Goal: Use online tool/utility: Utilize a website feature to perform a specific function

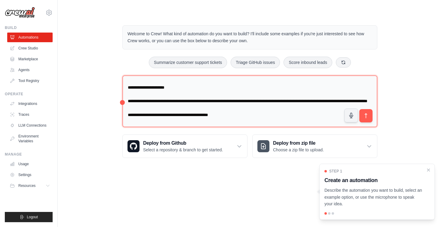
scroll to position [21, 0]
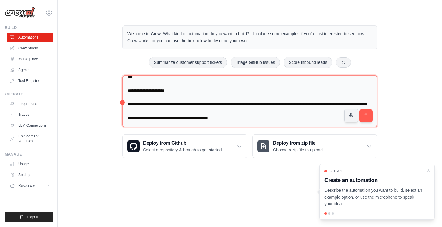
click at [303, 102] on textarea at bounding box center [250, 101] width 255 height 52
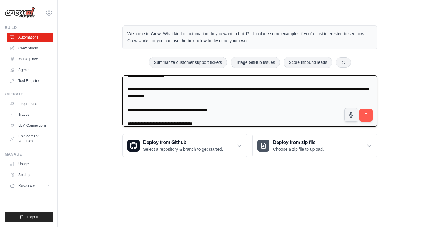
scroll to position [29, 0]
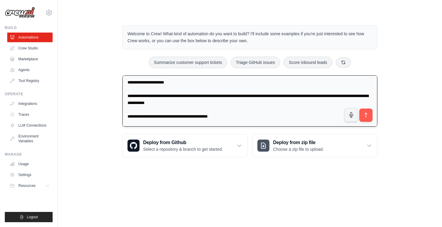
click at [225, 95] on textarea at bounding box center [250, 100] width 255 height 51
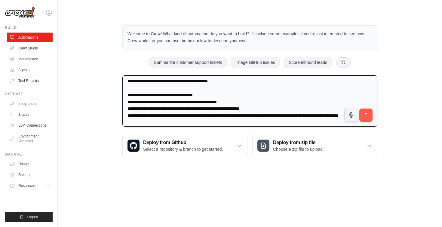
scroll to position [64, 0]
click at [225, 96] on textarea at bounding box center [250, 100] width 255 height 51
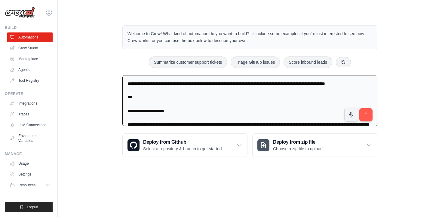
scroll to position [42, 0]
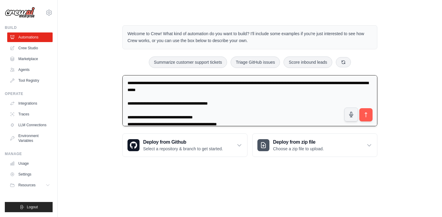
click at [147, 101] on textarea at bounding box center [250, 100] width 255 height 51
click at [146, 109] on textarea at bounding box center [250, 100] width 255 height 51
click at [144, 102] on textarea at bounding box center [250, 100] width 255 height 51
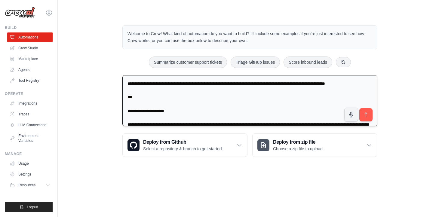
scroll to position [0, 0]
click at [334, 82] on textarea at bounding box center [250, 100] width 255 height 51
drag, startPoint x: 143, startPoint y: 98, endPoint x: 129, endPoint y: 83, distance: 20.7
click at [128, 84] on textarea at bounding box center [250, 100] width 255 height 51
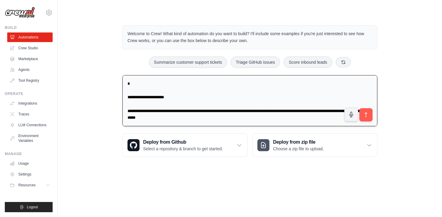
drag, startPoint x: 139, startPoint y: 101, endPoint x: 125, endPoint y: 92, distance: 17.3
click at [125, 92] on textarea at bounding box center [250, 100] width 255 height 51
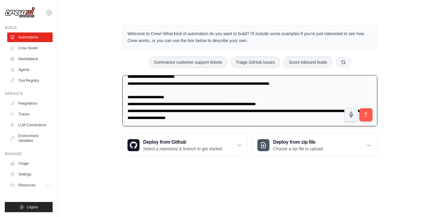
scroll to position [144, 0]
type textarea "**********"
click at [371, 116] on button "submit" at bounding box center [366, 115] width 14 height 14
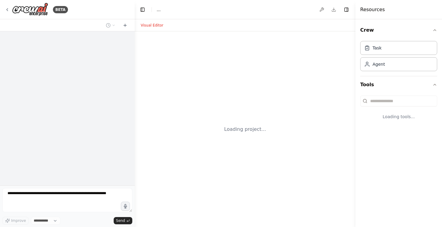
select select "****"
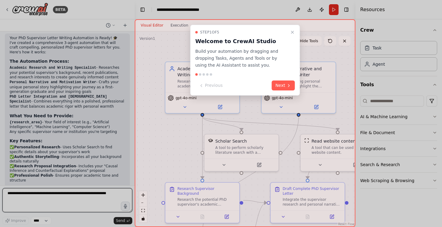
scroll to position [504, 0]
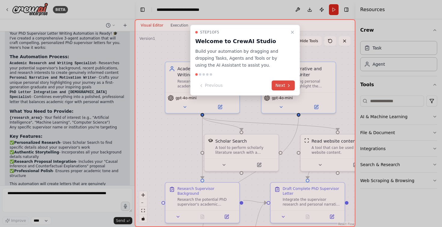
click at [280, 81] on button "Next" at bounding box center [283, 85] width 23 height 10
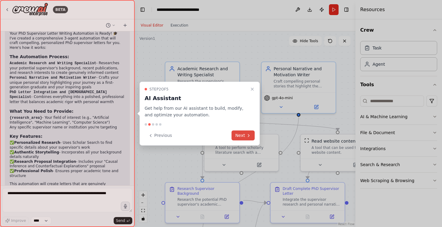
click at [244, 134] on button "Next" at bounding box center [243, 135] width 23 height 10
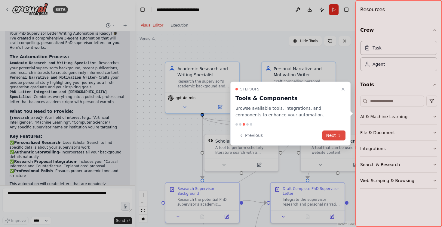
click at [326, 132] on button "Next" at bounding box center [334, 135] width 23 height 10
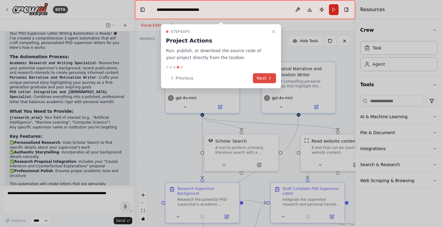
click at [262, 78] on button "Next" at bounding box center [264, 78] width 23 height 10
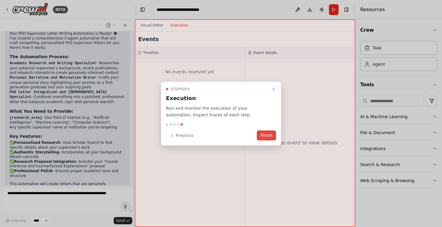
click at [268, 135] on button "Finish" at bounding box center [266, 135] width 19 height 10
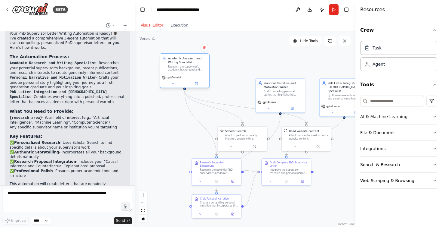
drag, startPoint x: 233, startPoint y: 97, endPoint x: 203, endPoint y: 74, distance: 38.0
click at [203, 74] on div "Academic Research and Writing Specialist Research the supervisor's academic bac…" at bounding box center [185, 70] width 50 height 35
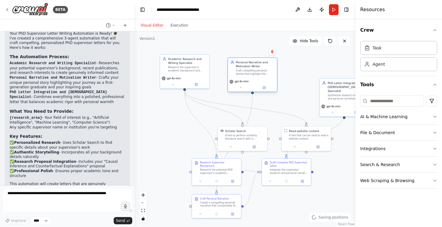
drag, startPoint x: 278, startPoint y: 93, endPoint x: 248, endPoint y: 73, distance: 35.4
click at [248, 73] on div "Craft compelling personal stories that highlight the applicant's unique backgro…" at bounding box center [255, 72] width 39 height 6
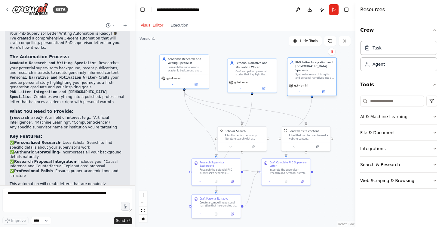
drag, startPoint x: 344, startPoint y: 92, endPoint x: 313, endPoint y: 72, distance: 37.3
click at [313, 73] on div "Synthesize research insights and personal narratives into a cohesive, professio…" at bounding box center [315, 76] width 39 height 6
drag, startPoint x: 250, startPoint y: 136, endPoint x: 223, endPoint y: 123, distance: 30.3
click at [223, 123] on div "A tool to perform scholarly literature search with a search_query." at bounding box center [218, 124] width 39 height 6
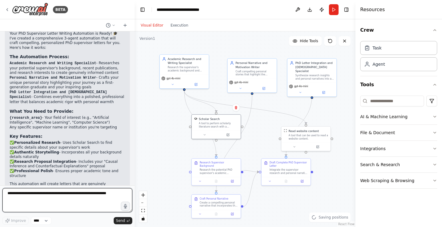
click at [64, 194] on textarea at bounding box center [67, 200] width 130 height 24
type textarea "**********"
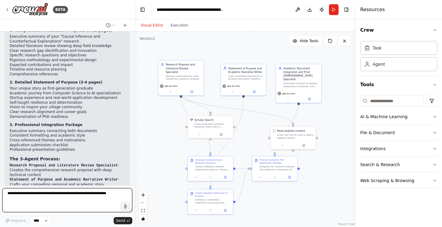
scroll to position [0, 0]
click at [71, 195] on textarea at bounding box center [67, 200] width 130 height 24
type textarea "**********"
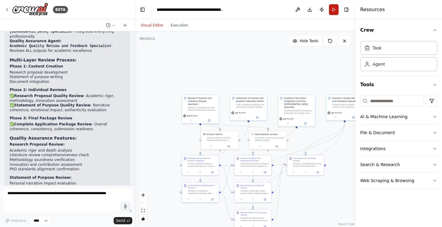
click at [335, 10] on button "Run" at bounding box center [334, 9] width 10 height 11
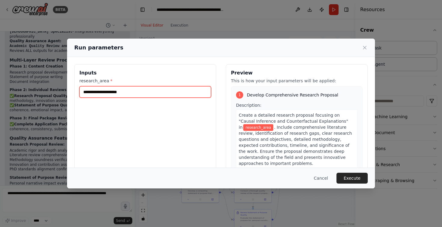
click at [135, 94] on input "research_area *" at bounding box center [145, 91] width 132 height 11
click at [366, 48] on icon at bounding box center [365, 48] width 6 height 6
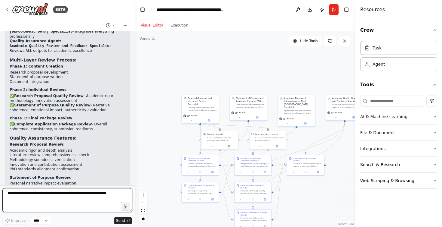
click at [76, 203] on textarea at bounding box center [67, 200] width 130 height 24
type textarea "**********"
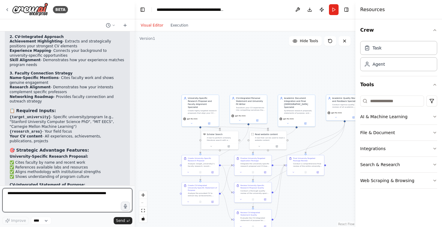
scroll to position [2099, 0]
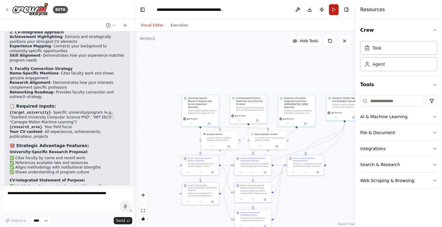
click at [335, 11] on button "Run" at bounding box center [334, 9] width 10 height 11
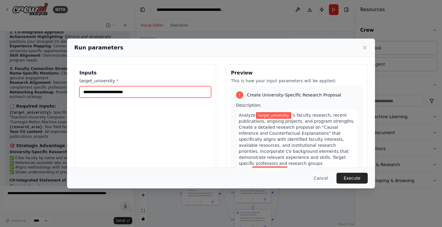
click at [184, 90] on input "target_university *" at bounding box center [145, 91] width 132 height 11
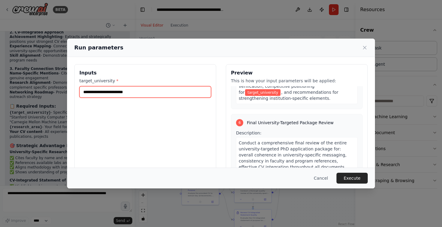
scroll to position [803, 0]
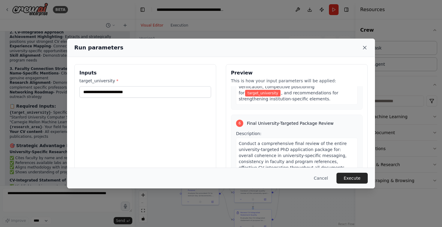
click at [363, 46] on icon at bounding box center [365, 48] width 6 height 6
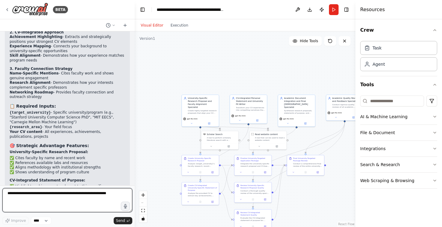
click at [44, 201] on textarea at bounding box center [67, 200] width 130 height 24
type textarea "*"
click at [67, 197] on textarea "**********" at bounding box center [67, 200] width 130 height 24
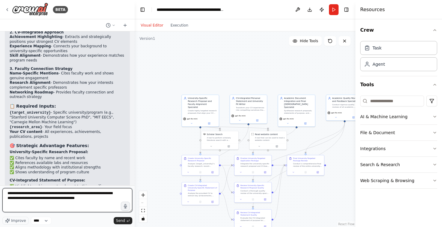
click at [67, 197] on textarea "**********" at bounding box center [67, 200] width 130 height 24
click at [66, 197] on textarea "**********" at bounding box center [67, 200] width 130 height 24
type textarea "**********"
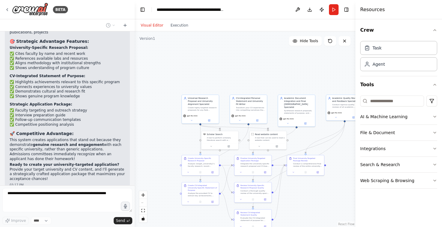
scroll to position [2218, 0]
